Goal: Contribute content: Contribute content

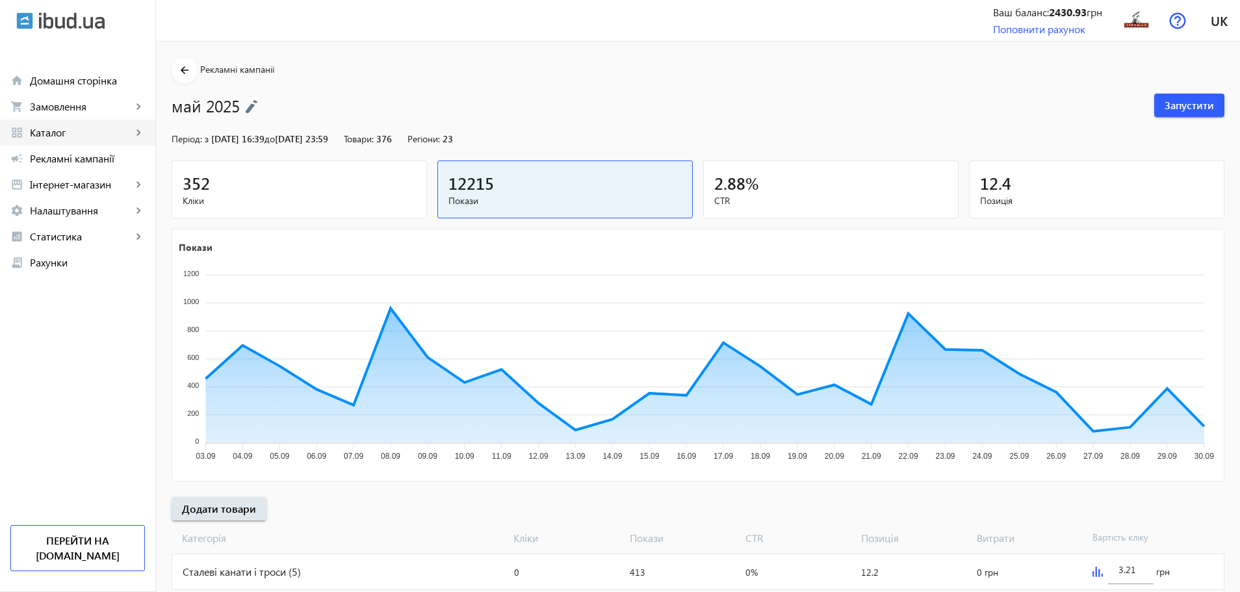
click at [98, 138] on span "Каталог" at bounding box center [81, 132] width 102 height 13
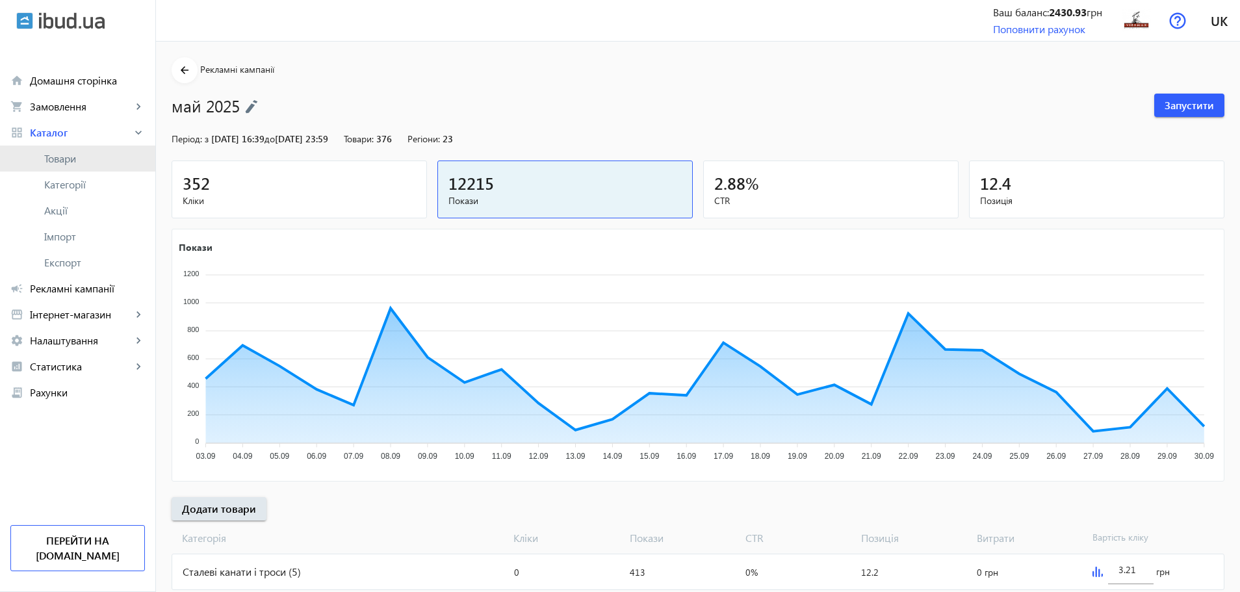
click at [81, 163] on span "Товари" at bounding box center [94, 158] width 101 height 13
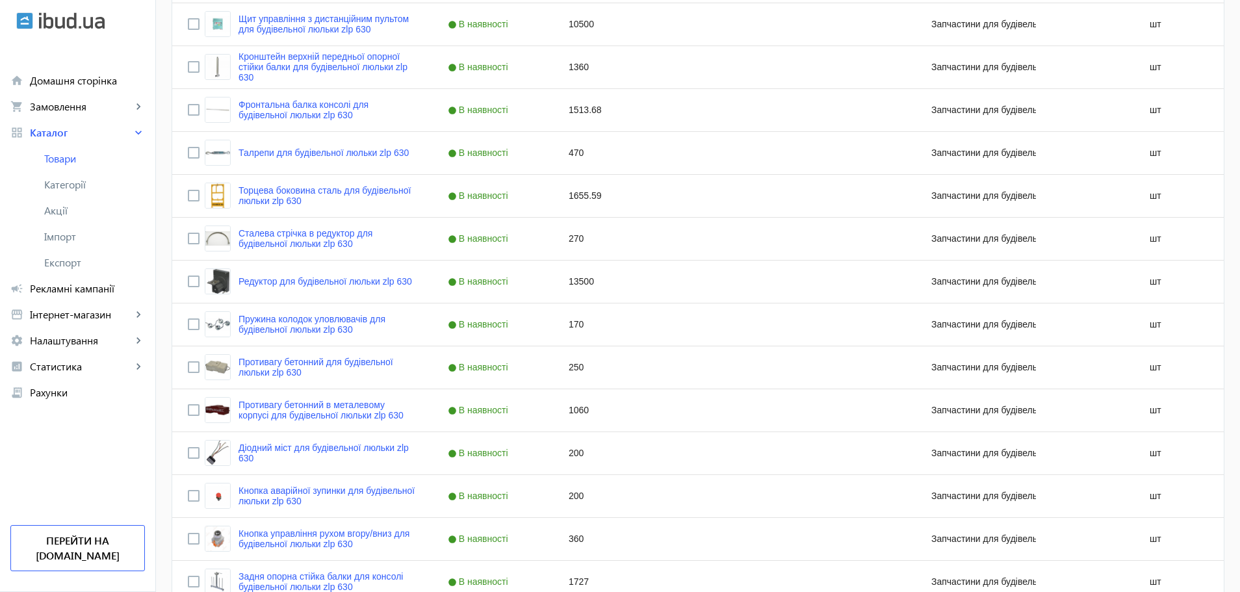
scroll to position [1150, 0]
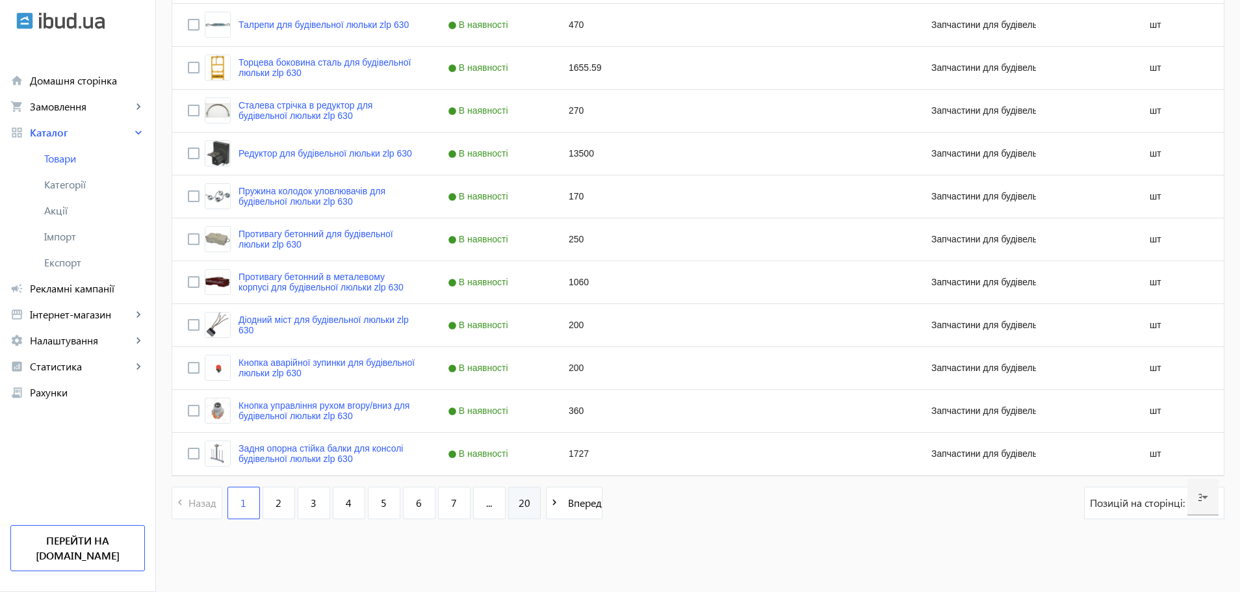
click at [522, 502] on link "20" at bounding box center [524, 503] width 32 height 32
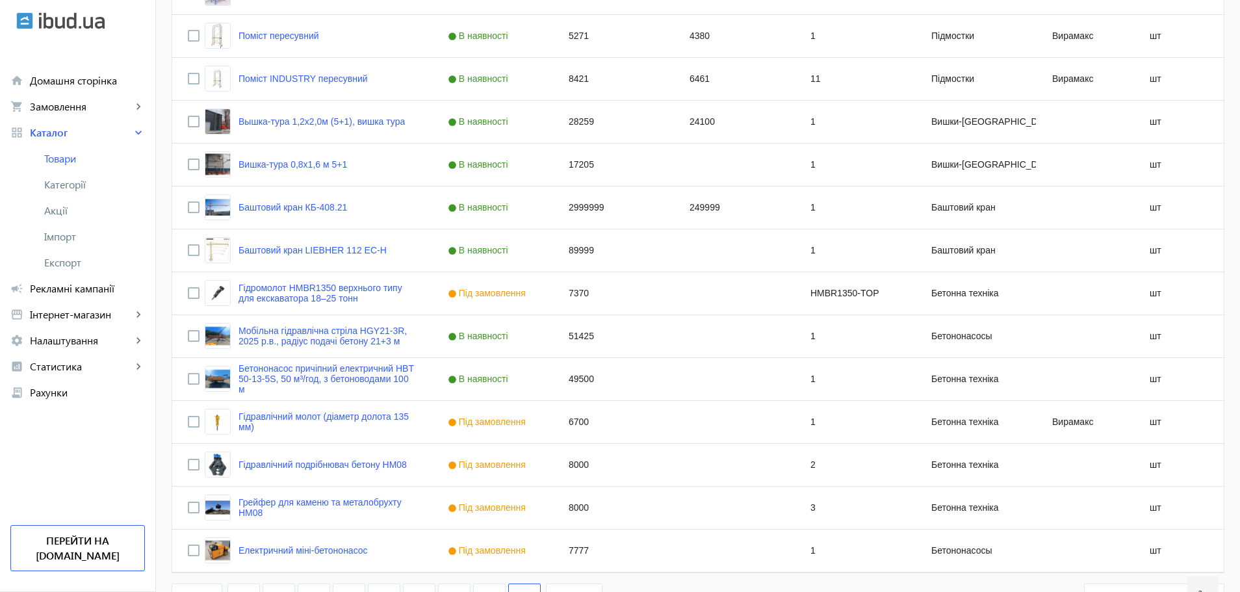
scroll to position [849, 0]
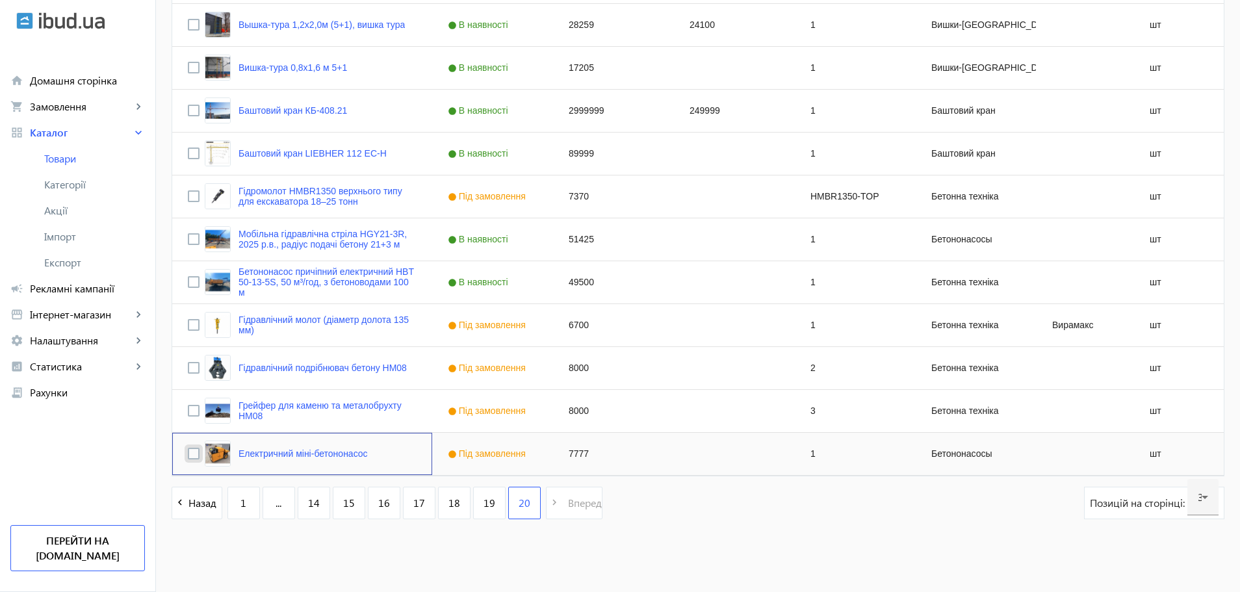
drag, startPoint x: 307, startPoint y: 450, endPoint x: 183, endPoint y: 450, distance: 124.8
click at [188, 450] on input "Press Space to toggle row selection (unchecked)" at bounding box center [194, 454] width 12 height 12
checkbox input "true"
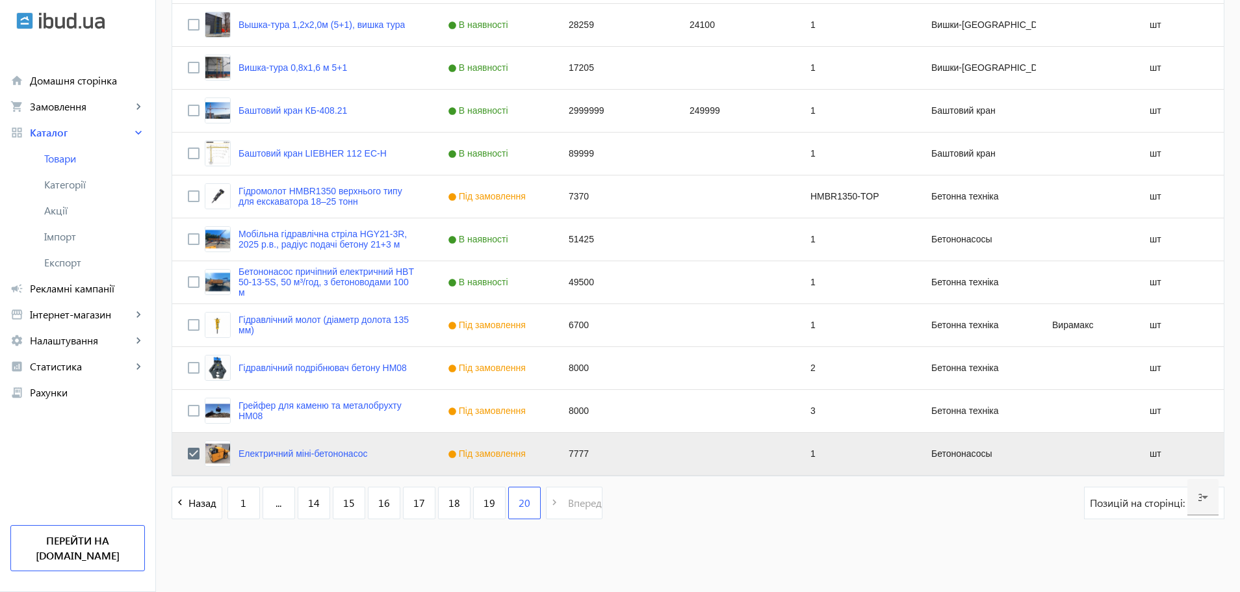
drag, startPoint x: 1239, startPoint y: 437, endPoint x: 1246, endPoint y: 359, distance: 78.3
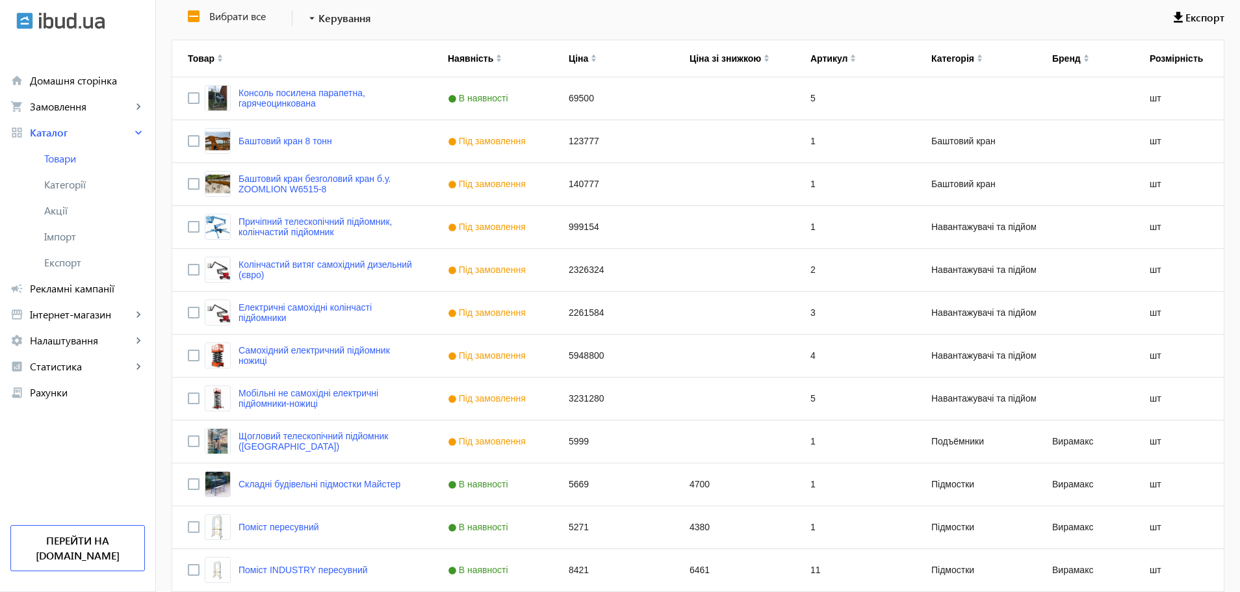
scroll to position [0, 0]
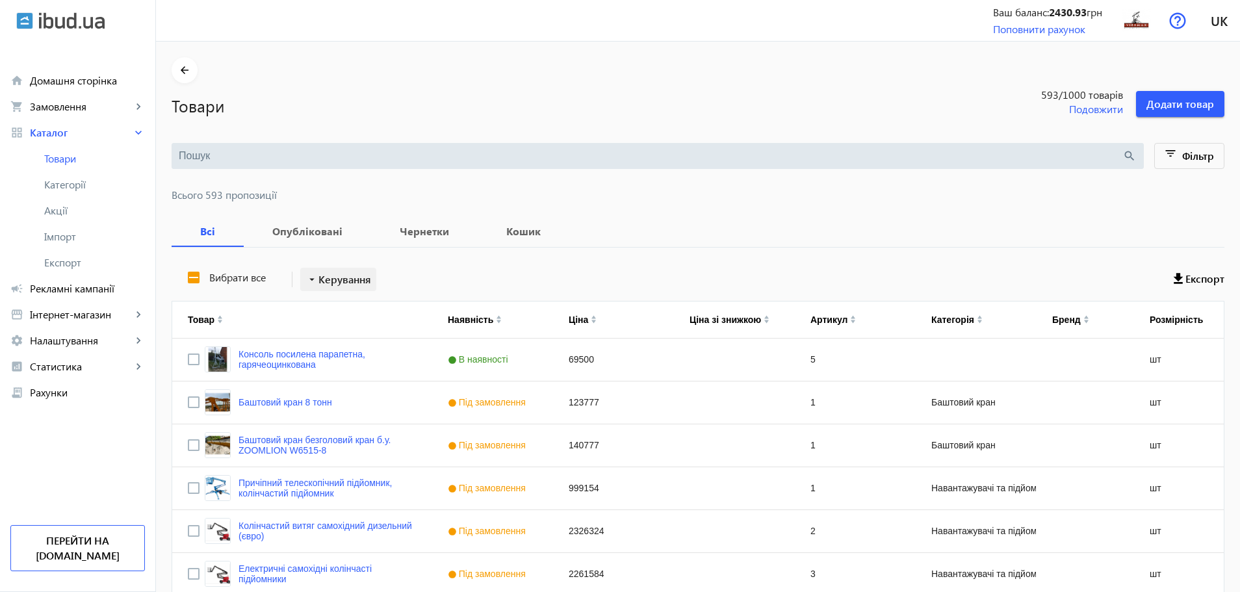
click at [300, 277] on span at bounding box center [338, 279] width 76 height 31
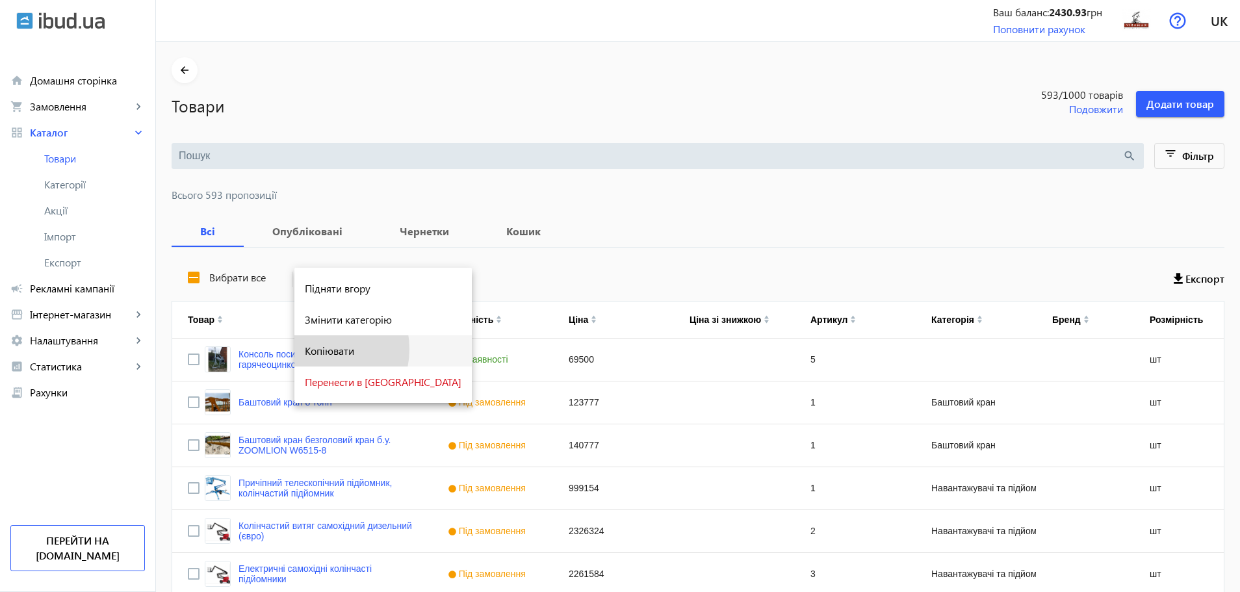
click at [320, 349] on span "Копіювати" at bounding box center [383, 351] width 157 height 10
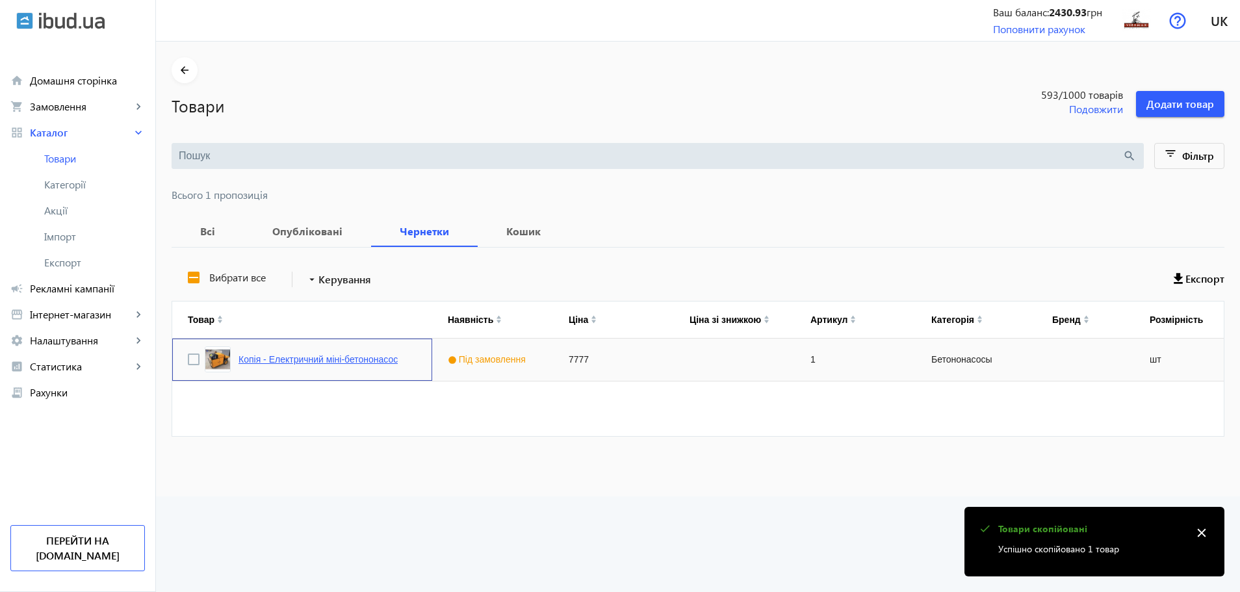
click at [356, 356] on link "Копія - Електричний міні-бетононасос" at bounding box center [317, 359] width 159 height 10
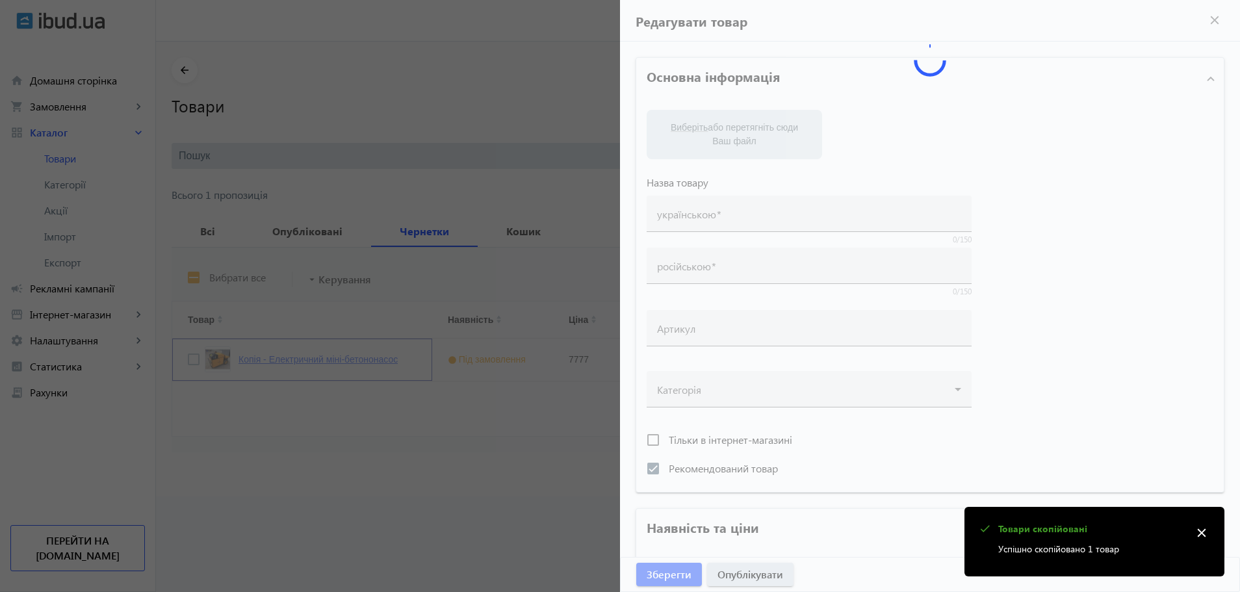
type input "Копія - Електричний міні-бетононасос"
type input "Копия - Электрический мини-бетононасос"
type input "1"
checkbox input "true"
type input "7777"
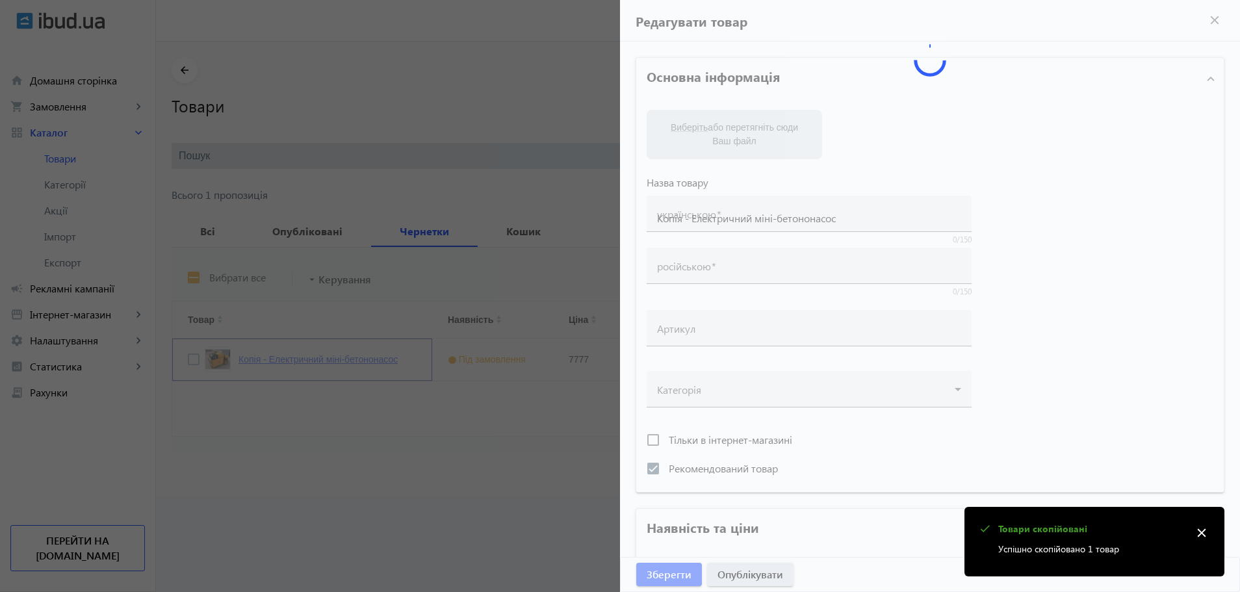
type input "1"
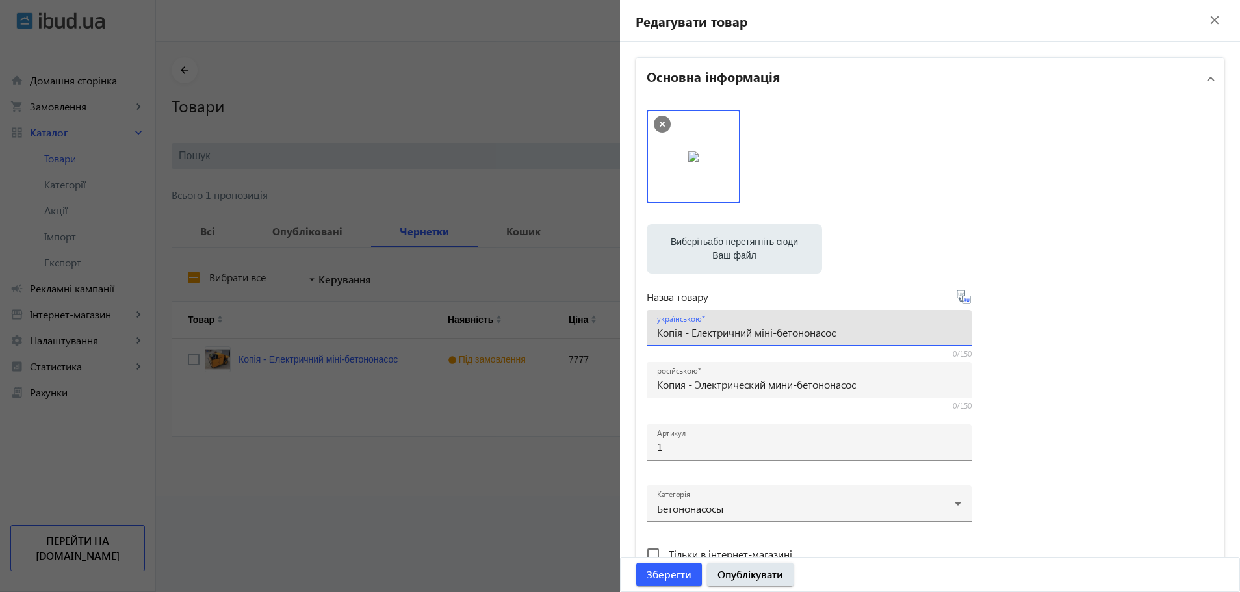
drag, startPoint x: 689, startPoint y: 333, endPoint x: 654, endPoint y: 331, distance: 35.8
click at [657, 331] on input "Копія - Електричний міні-бетононасос" at bounding box center [809, 333] width 304 height 14
type input "Електричний міні-бетононасос"
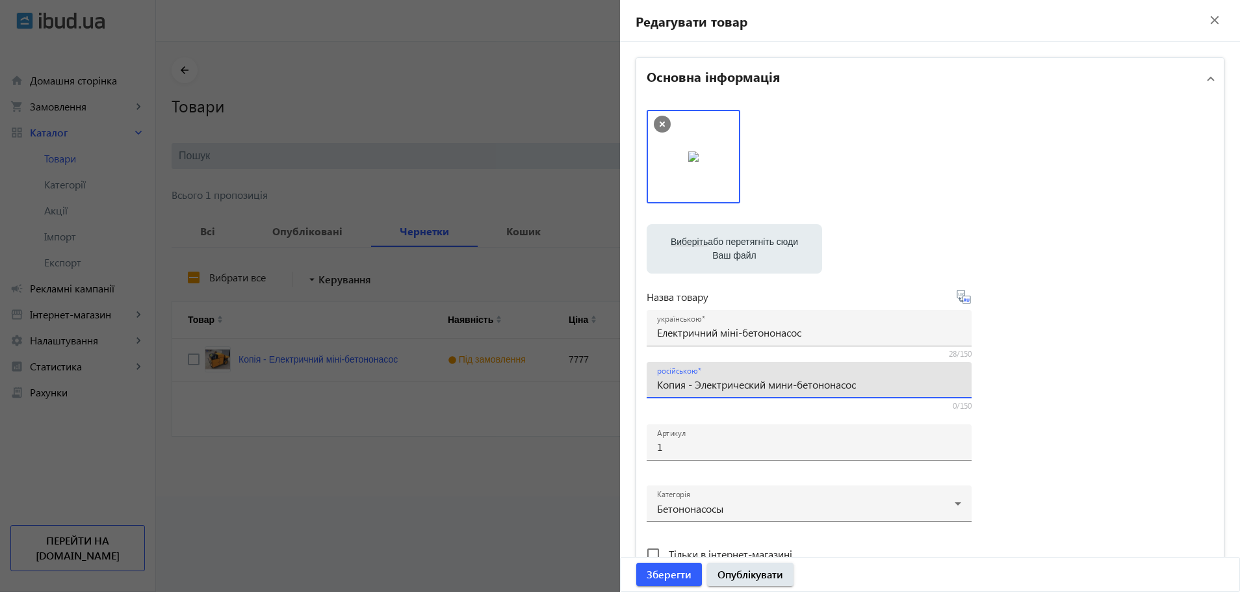
drag, startPoint x: 691, startPoint y: 382, endPoint x: 623, endPoint y: 384, distance: 67.6
click at [623, 384] on div "Основна інформація Виберіть або перетягніть сюди Ваш файл 93968dbaa1a69ebb45075…" at bounding box center [930, 563] width 620 height 1043
type input "Электрический мини-бетононасос"
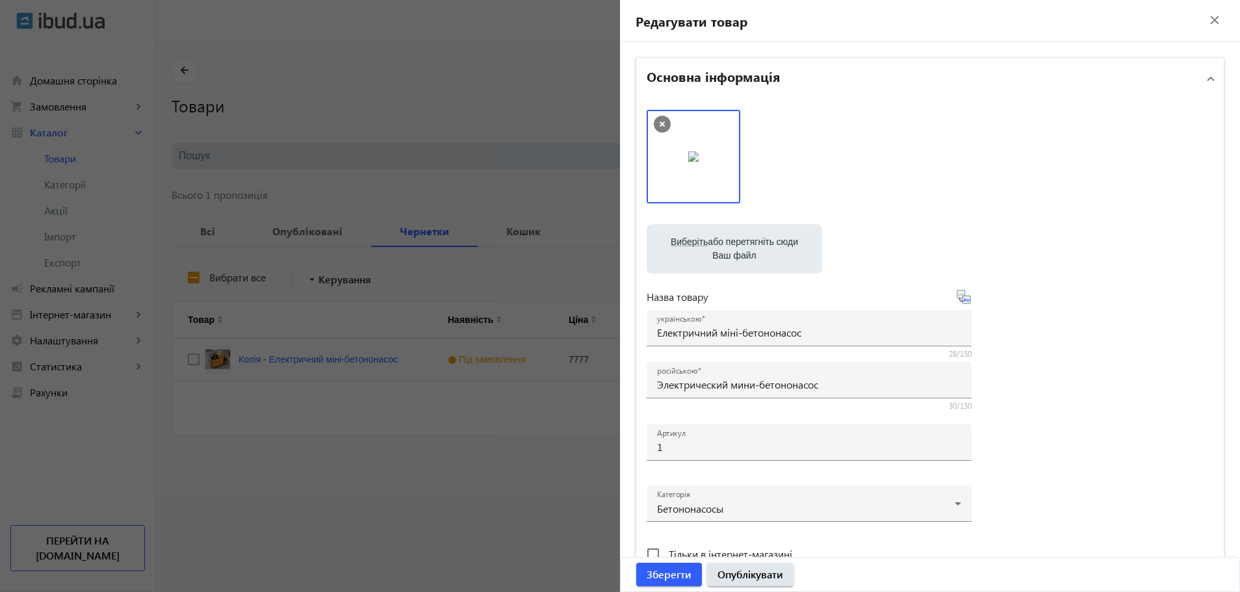
click at [689, 244] on span "Виберіть" at bounding box center [689, 242] width 37 height 10
click at [689, 244] on input "Виберіть або перетягніть сюди Ваш файл" at bounding box center [734, 250] width 155 height 16
type input "C:\fakepath\6c7867d2-7a99-465b-a52b-0812f3e10d82.jpg"
drag, startPoint x: 758, startPoint y: 163, endPoint x: 667, endPoint y: 159, distance: 91.1
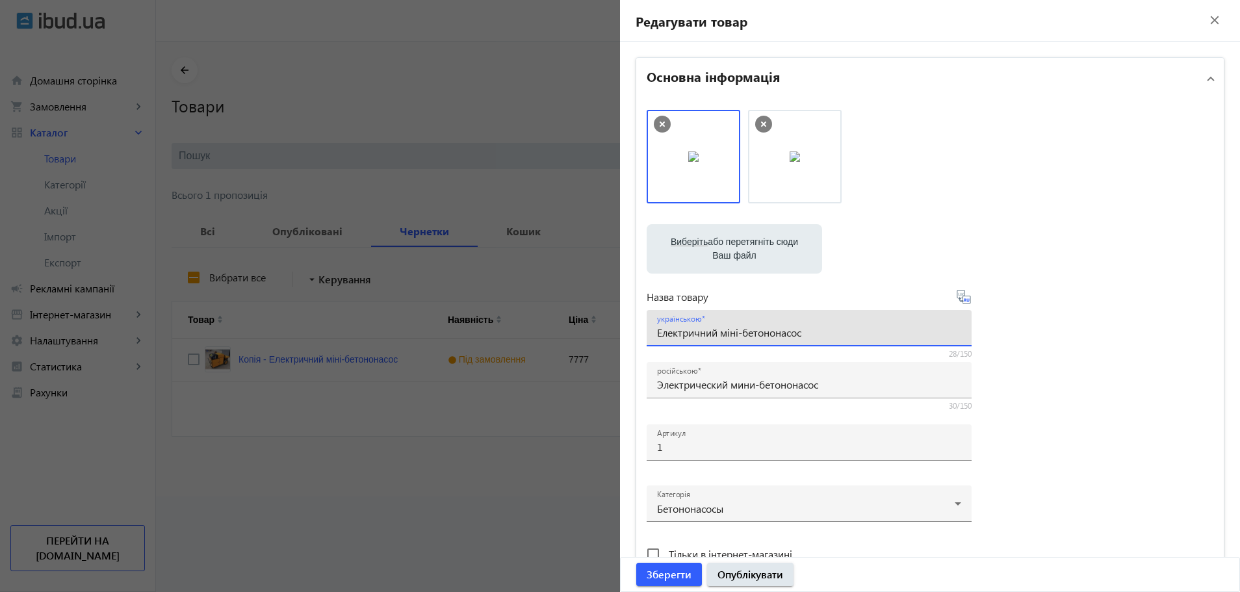
drag, startPoint x: 812, startPoint y: 332, endPoint x: 532, endPoint y: 327, distance: 279.5
click at [532, 326] on mat-sidenav-container "arrow_back Товари 593 /1000 товарів Подовжити Додати товар search filter_list Ф…" at bounding box center [698, 269] width 1084 height 455
paste input "лектрический мини-бетононасос, производительнлстью 8-10 м.куб/час, с комплектом…"
type input "Электрический мини-бетононасос, производительнлстью 8-10 м.куб/час, с комплекто…"
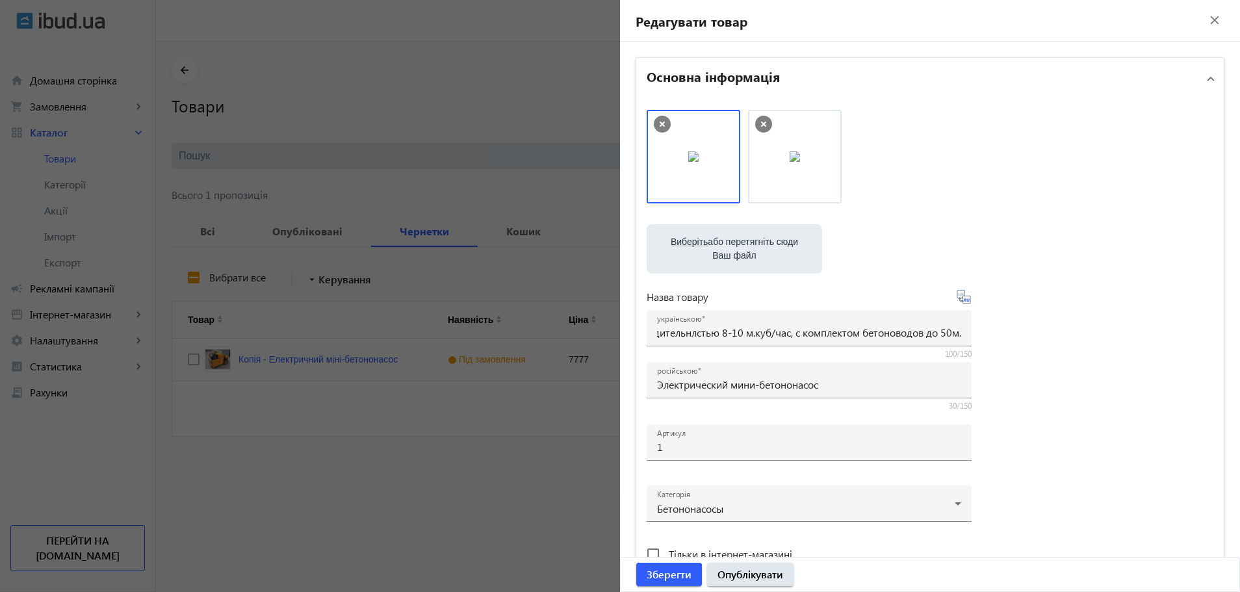
scroll to position [0, 0]
click at [960, 296] on icon at bounding box center [964, 297] width 16 height 16
type input "Электрический мини-бетононасос, производительнлстью 8-10 м.куб/час, с комплекто…"
drag, startPoint x: 1233, startPoint y: 239, endPoint x: 1233, endPoint y: 253, distance: 14.3
click at [1233, 253] on div "Редагувати товар close Основна інформація Виберіть або перетягніть сюди Ваш фай…" at bounding box center [930, 296] width 620 height 592
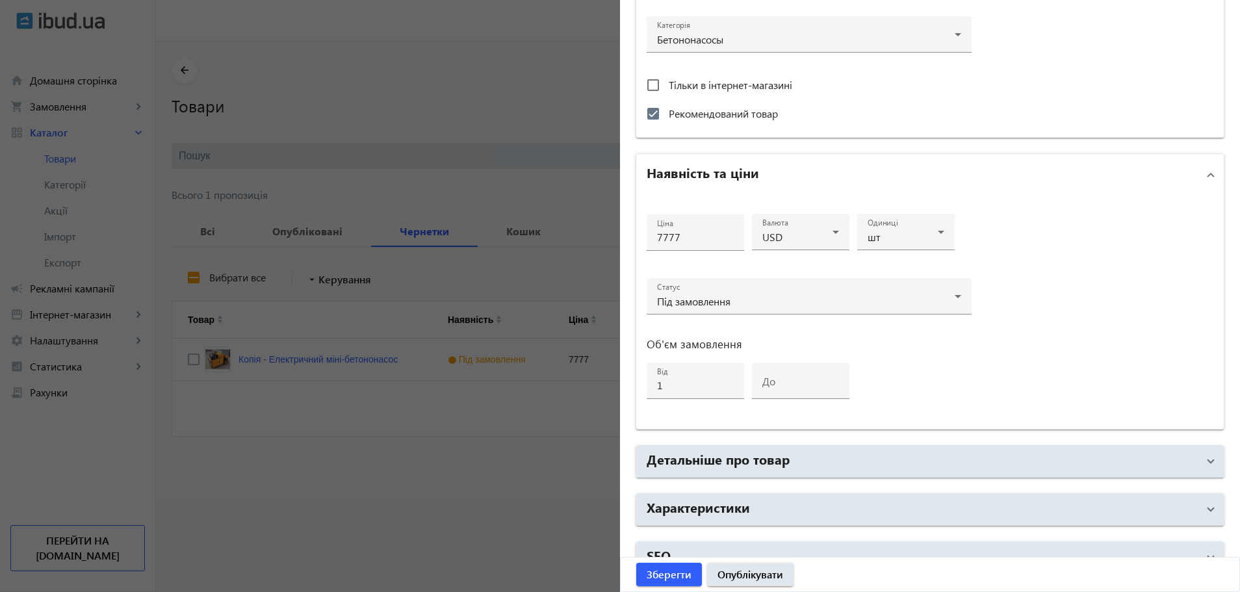
scroll to position [493, 0]
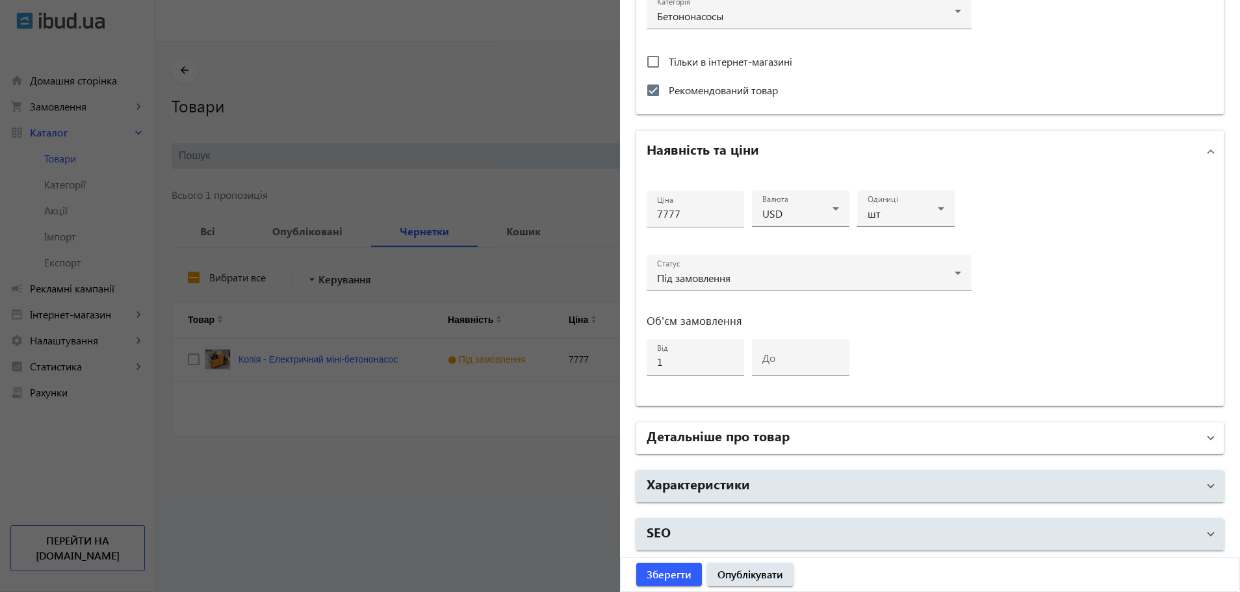
click at [774, 434] on h2 "Детальніше про товар" at bounding box center [718, 435] width 143 height 18
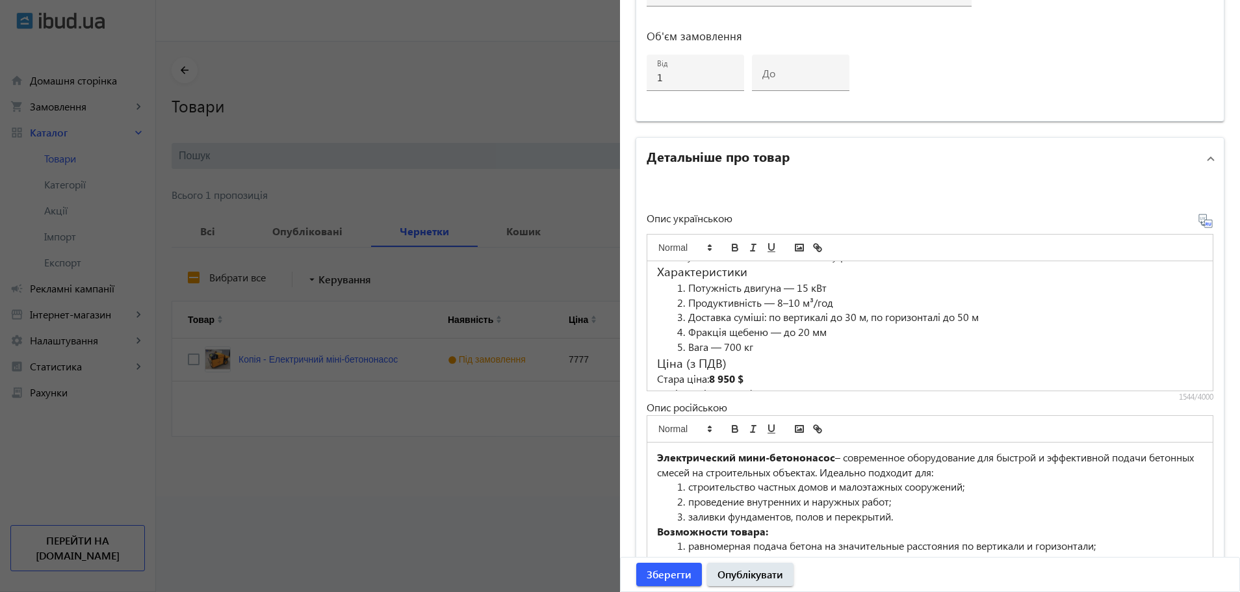
scroll to position [298, 0]
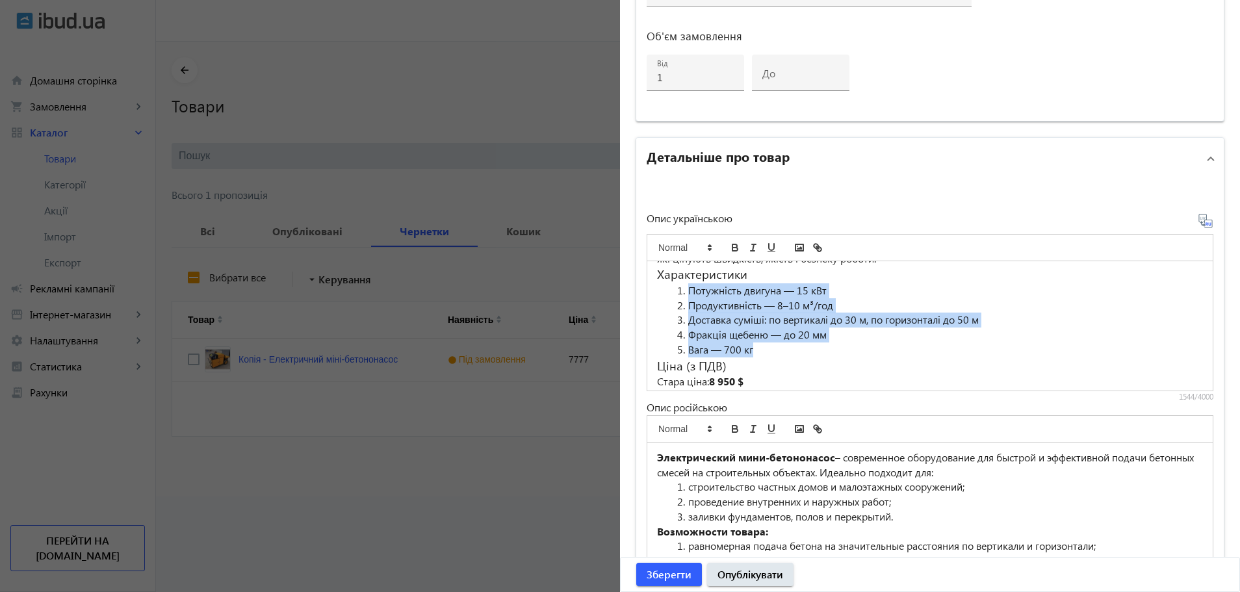
drag, startPoint x: 673, startPoint y: 289, endPoint x: 767, endPoint y: 344, distance: 108.3
click at [767, 344] on ol "Потужність двигуна — 15 кВт Продуктивність — 8–10 м³/год Доставка суміші: по ве…" at bounding box center [930, 320] width 546 height 74
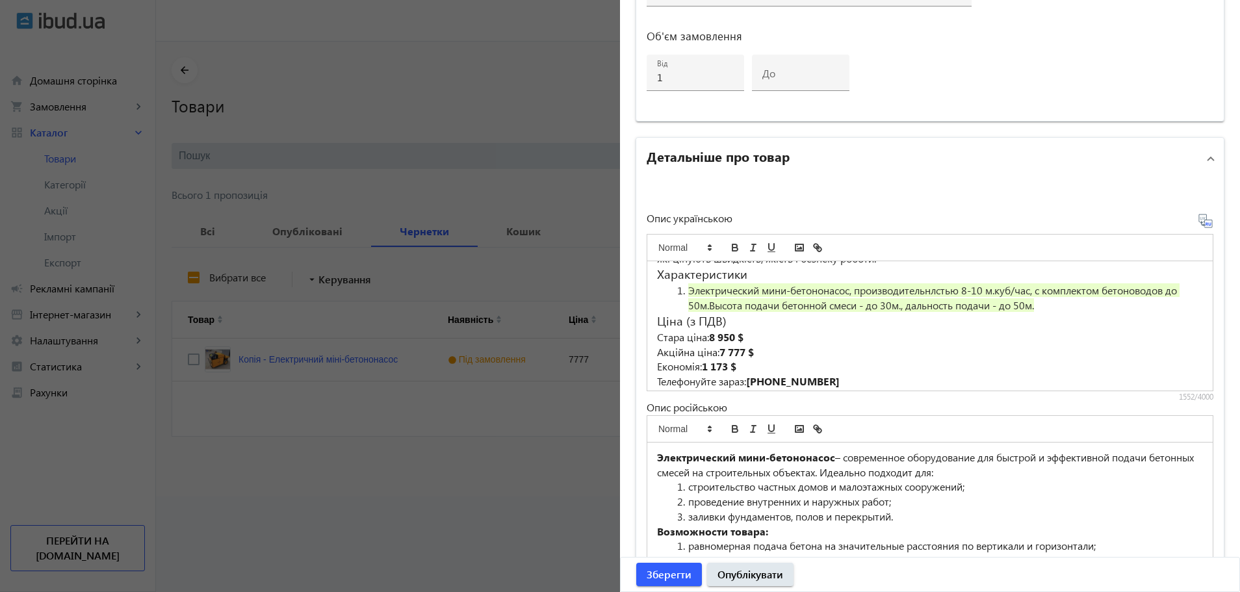
click at [708, 305] on span "Электрический мини-бетононасос, производительнлстью 8-10 м.куб/час, с комплекто…" at bounding box center [933, 297] width 491 height 29
click at [1017, 313] on li "Высота подачи бетонной смеси - до 30м., дальность подачи - до 50м." at bounding box center [938, 305] width 530 height 15
click at [1198, 223] on icon at bounding box center [1206, 221] width 16 height 16
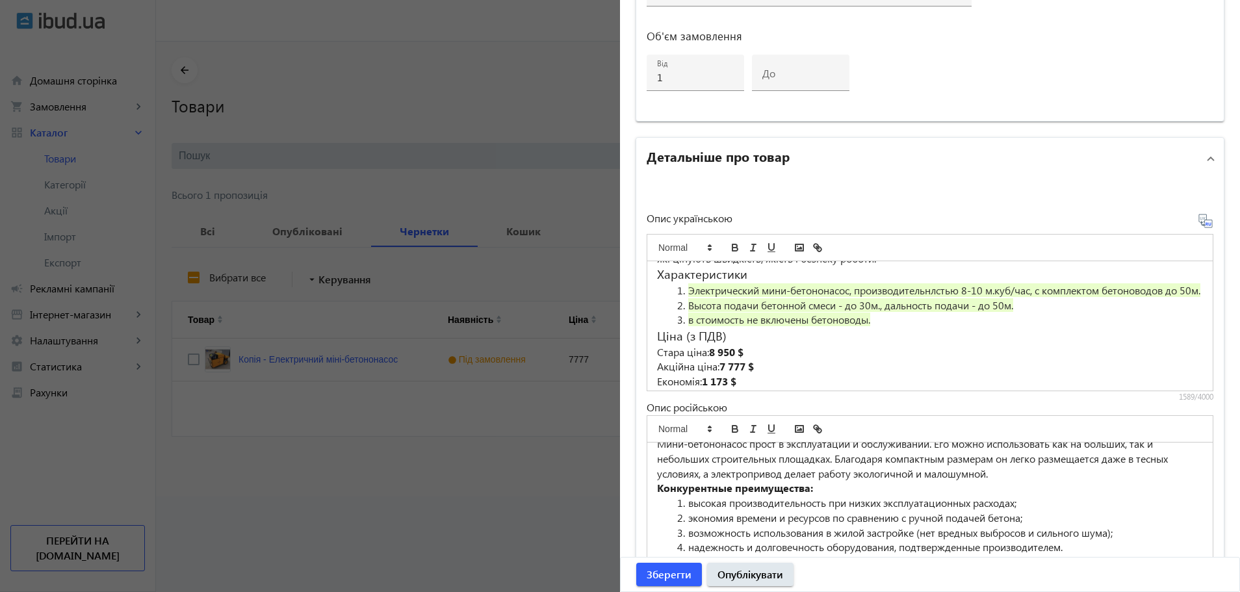
scroll to position [334, 0]
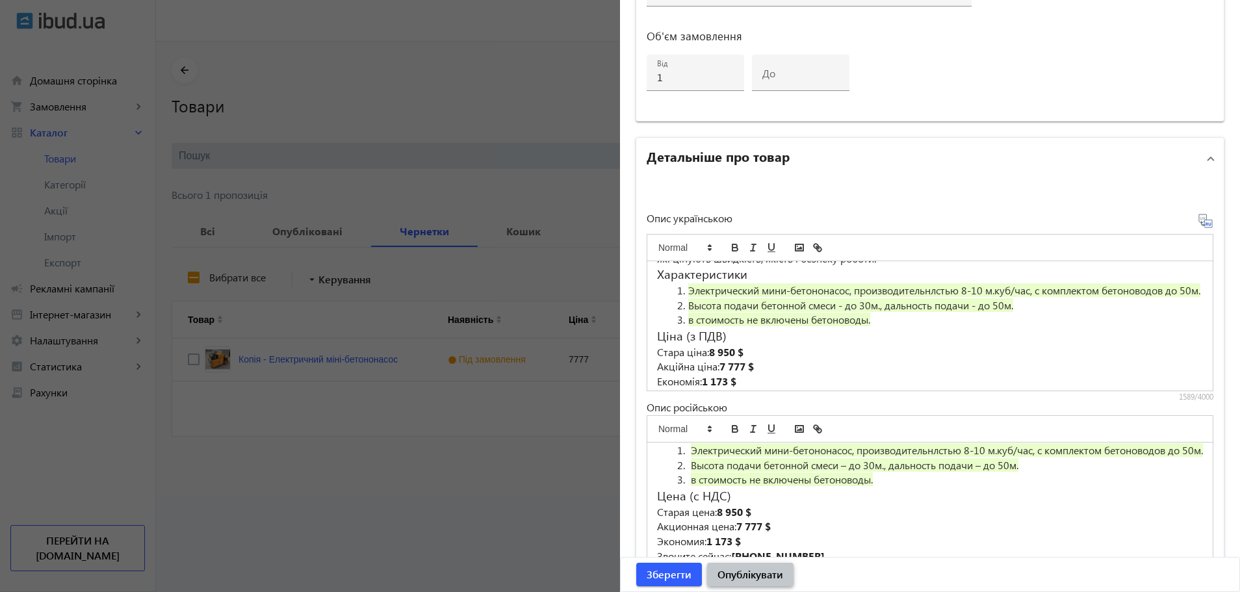
click at [771, 573] on span "Опублікувати" at bounding box center [750, 574] width 66 height 14
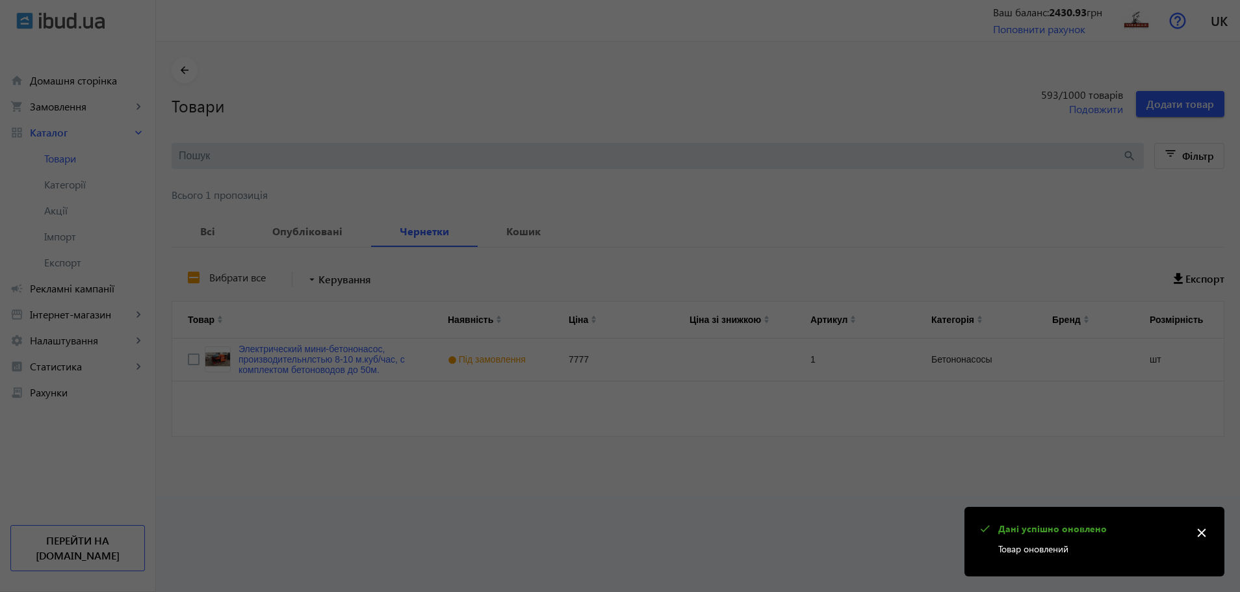
scroll to position [0, 0]
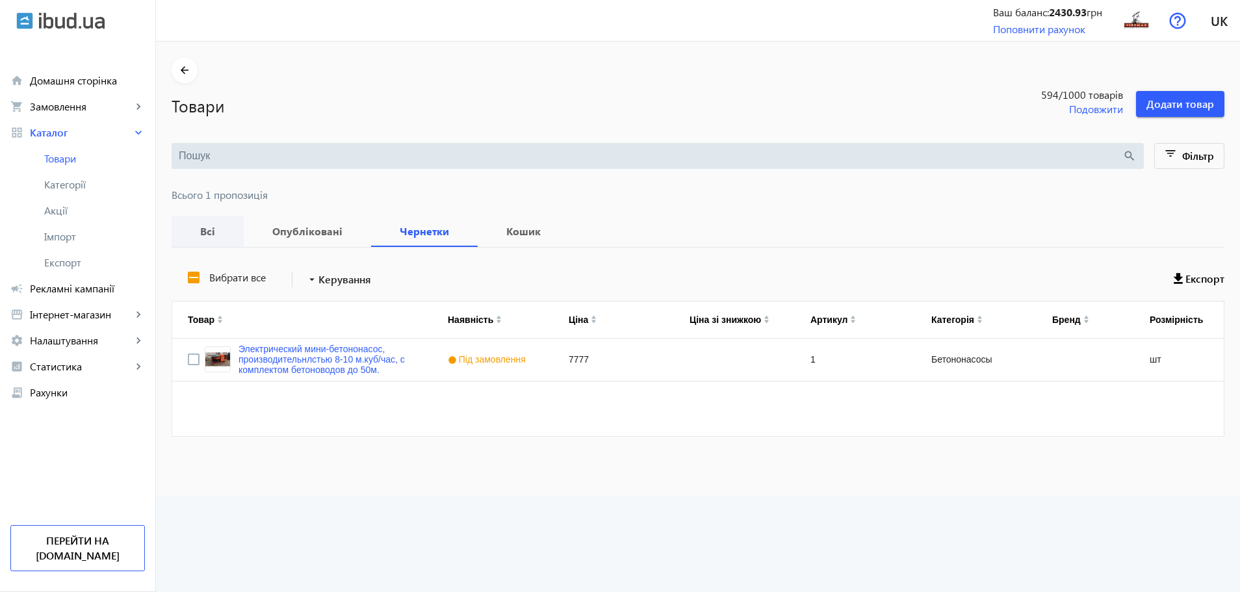
click at [195, 226] on b "Всі" at bounding box center [207, 231] width 41 height 10
